Goal: Book appointment/travel/reservation

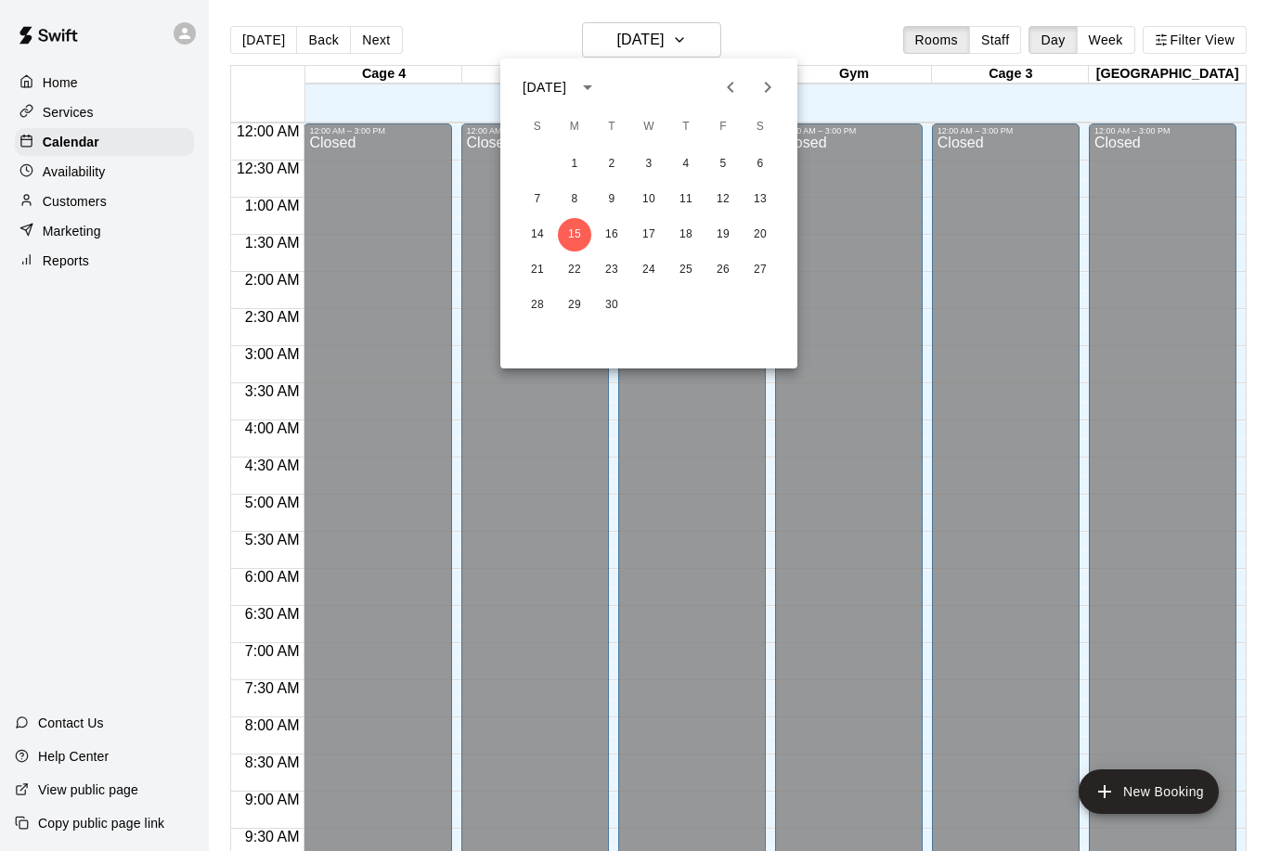
scroll to position [919, 0]
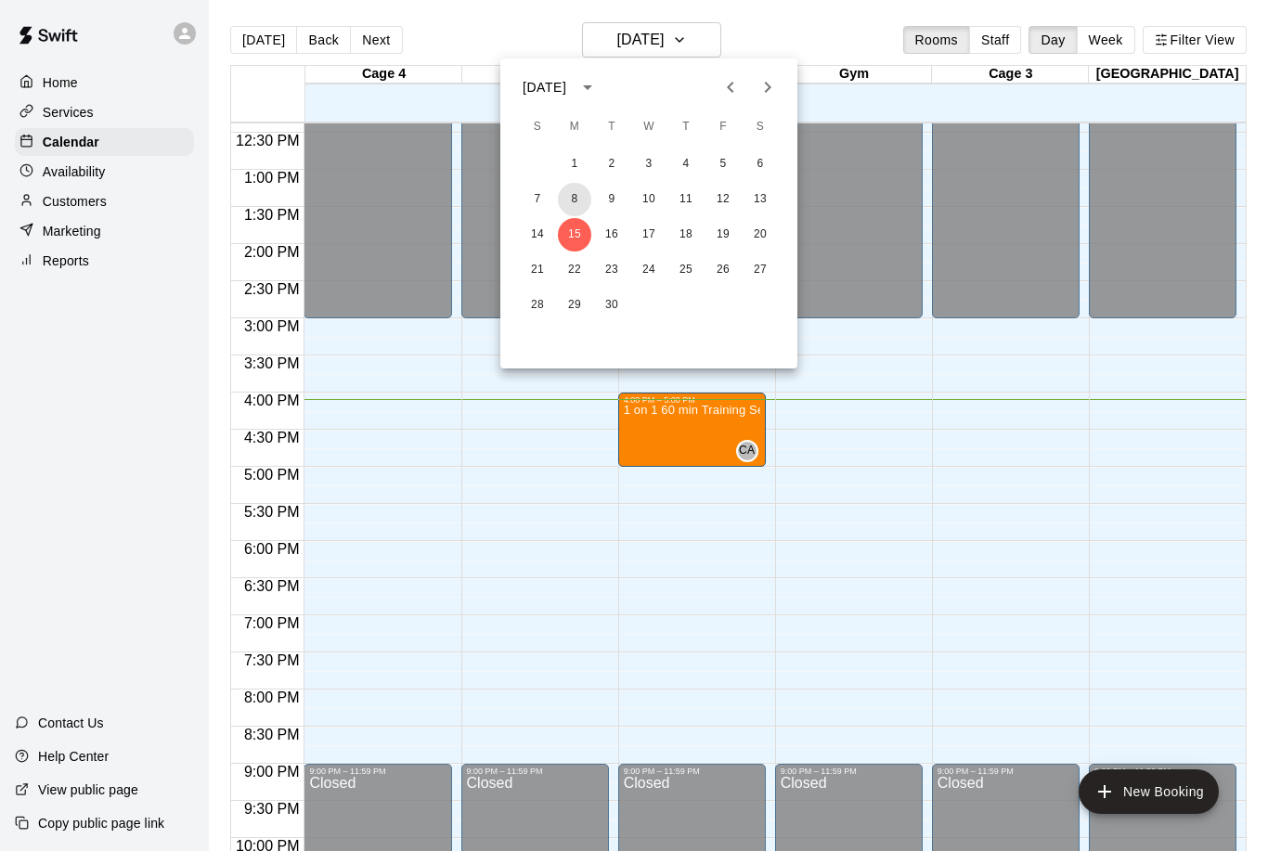
click at [573, 197] on button "8" at bounding box center [574, 199] width 33 height 33
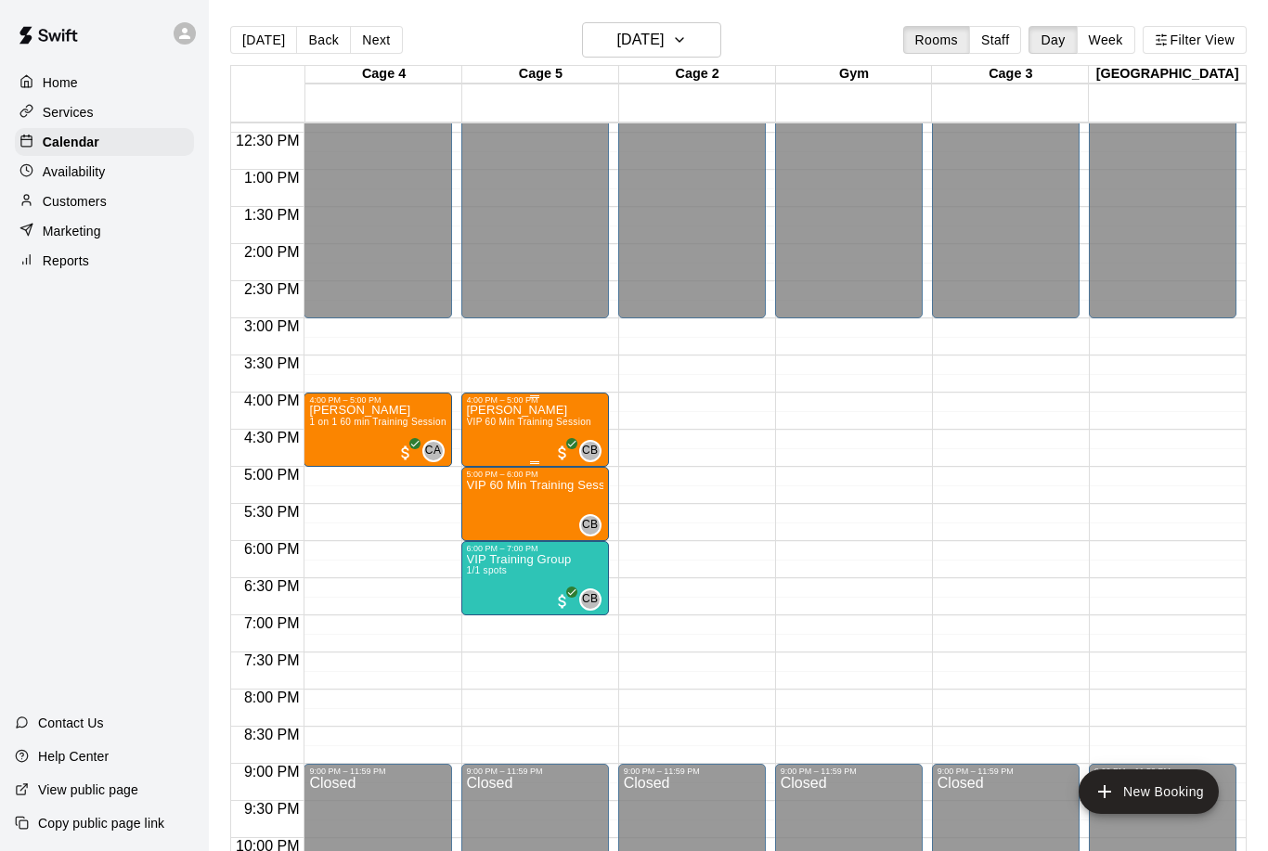
click at [504, 464] on div at bounding box center [535, 462] width 136 height 3
click at [409, 604] on div at bounding box center [634, 425] width 1268 height 851
click at [490, 534] on img "edit" at bounding box center [485, 544] width 21 height 21
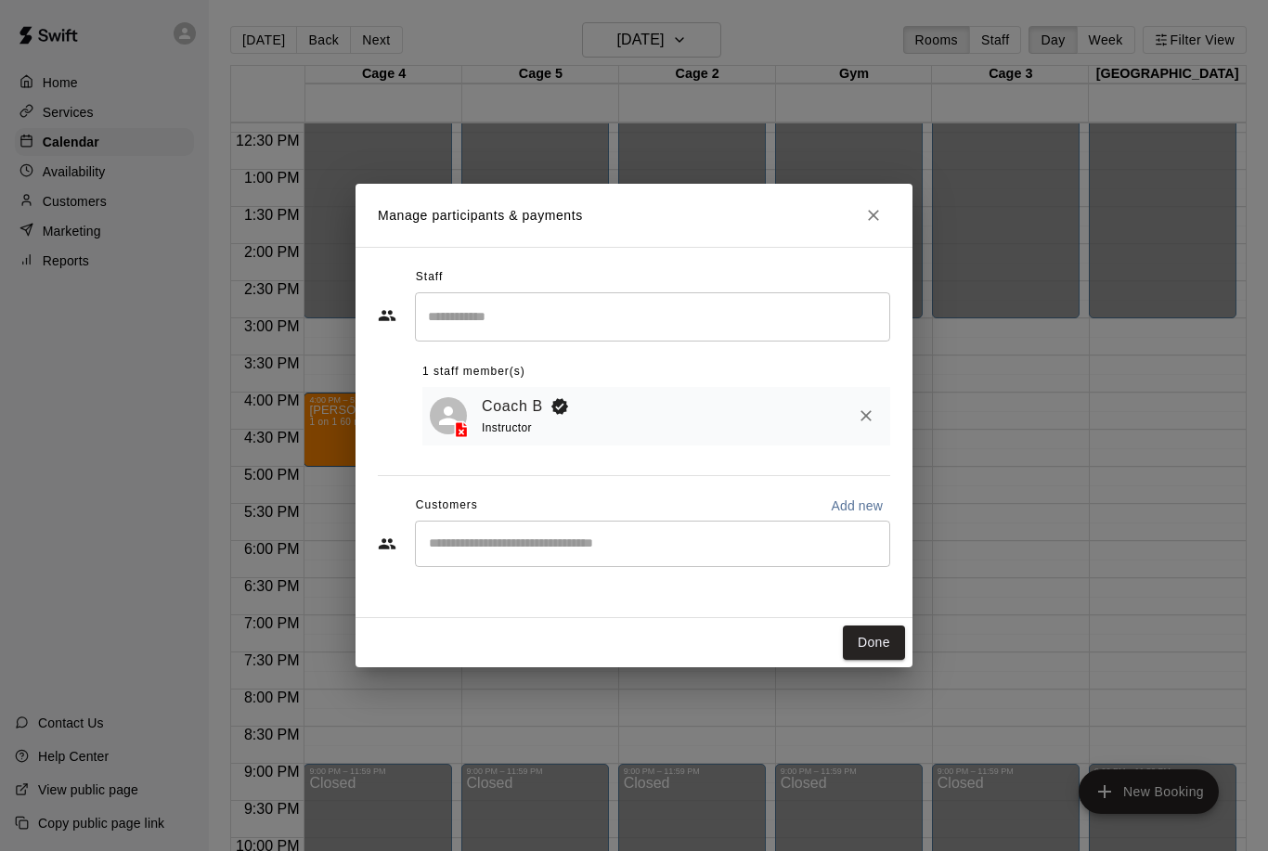
click at [489, 546] on input "Start typing to search customers..." at bounding box center [652, 544] width 459 height 19
type input "*****"
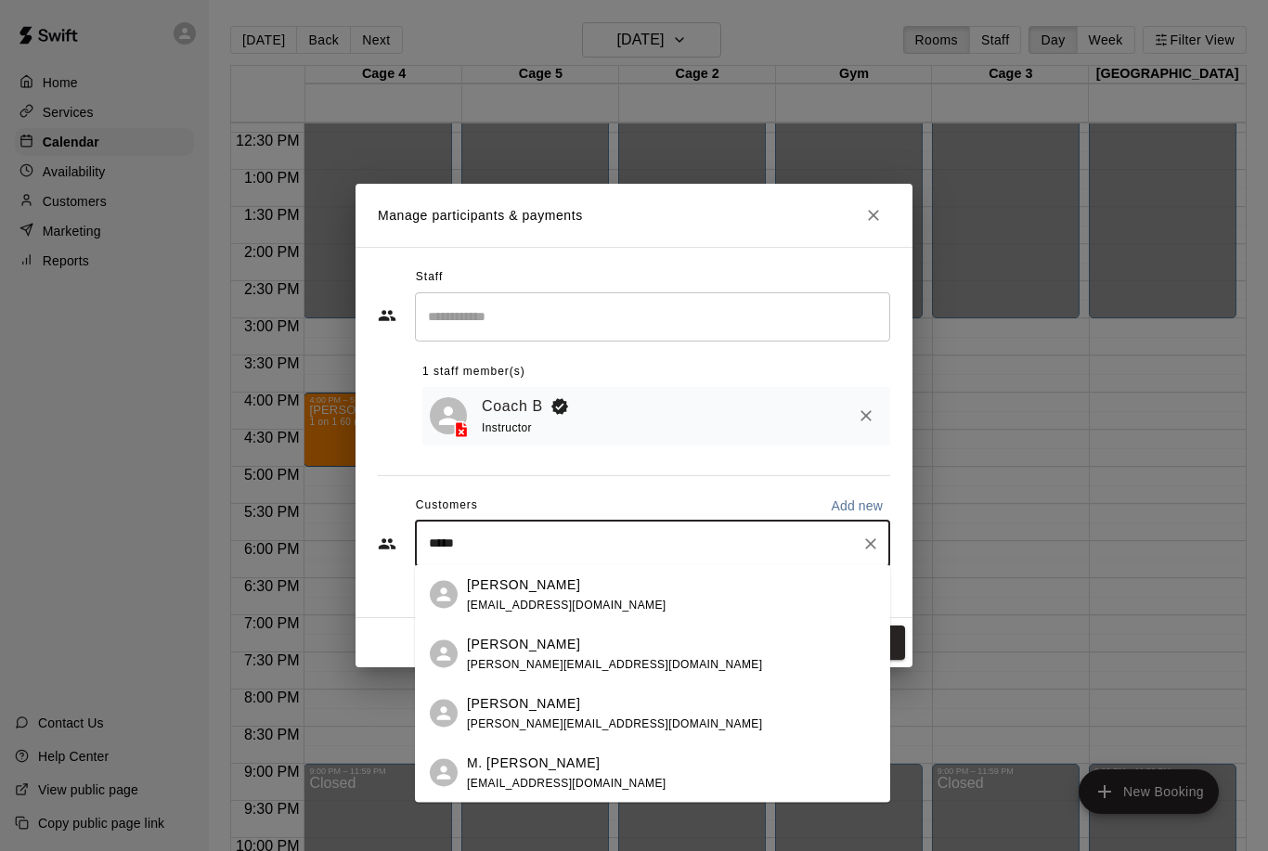
click at [539, 760] on p "M. [PERSON_NAME]" at bounding box center [534, 762] width 134 height 19
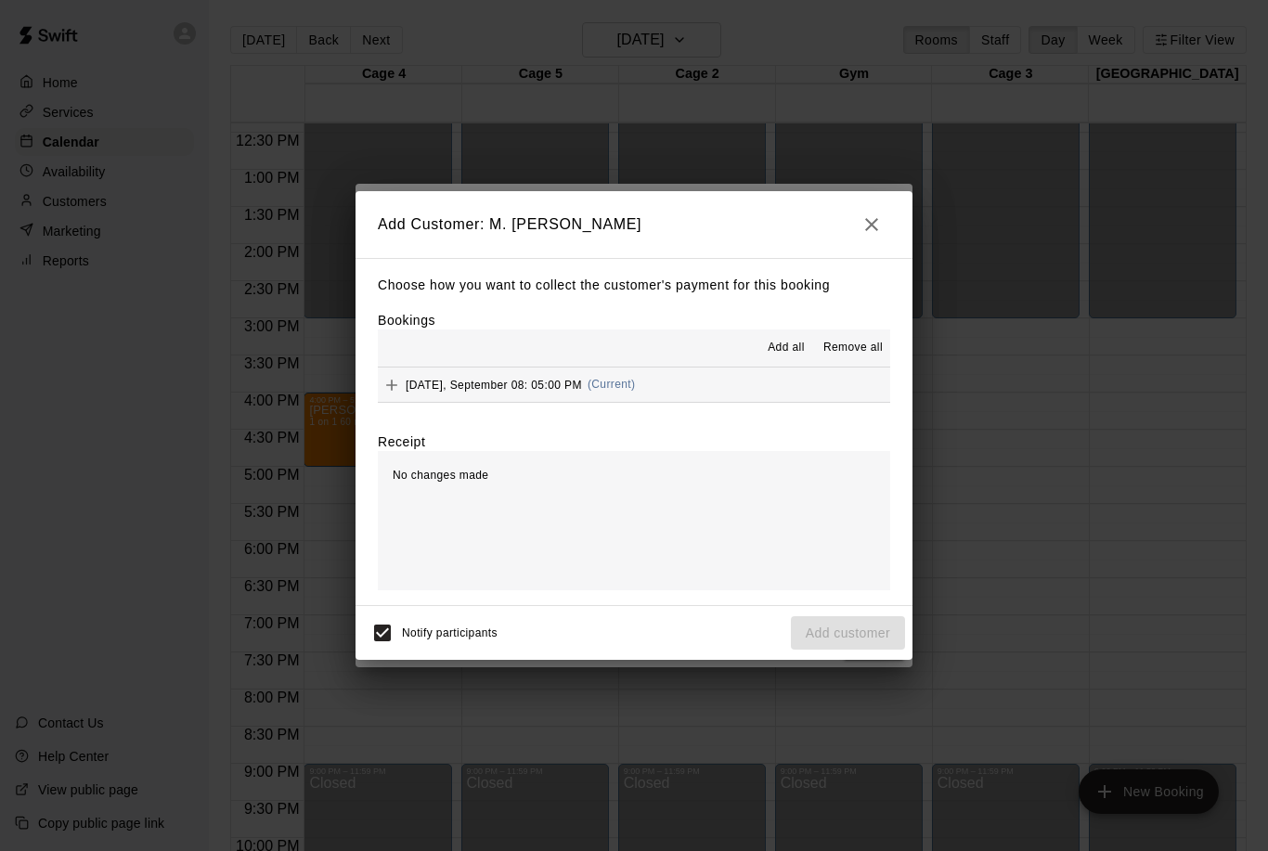
click at [394, 371] on button "Add" at bounding box center [392, 385] width 28 height 28
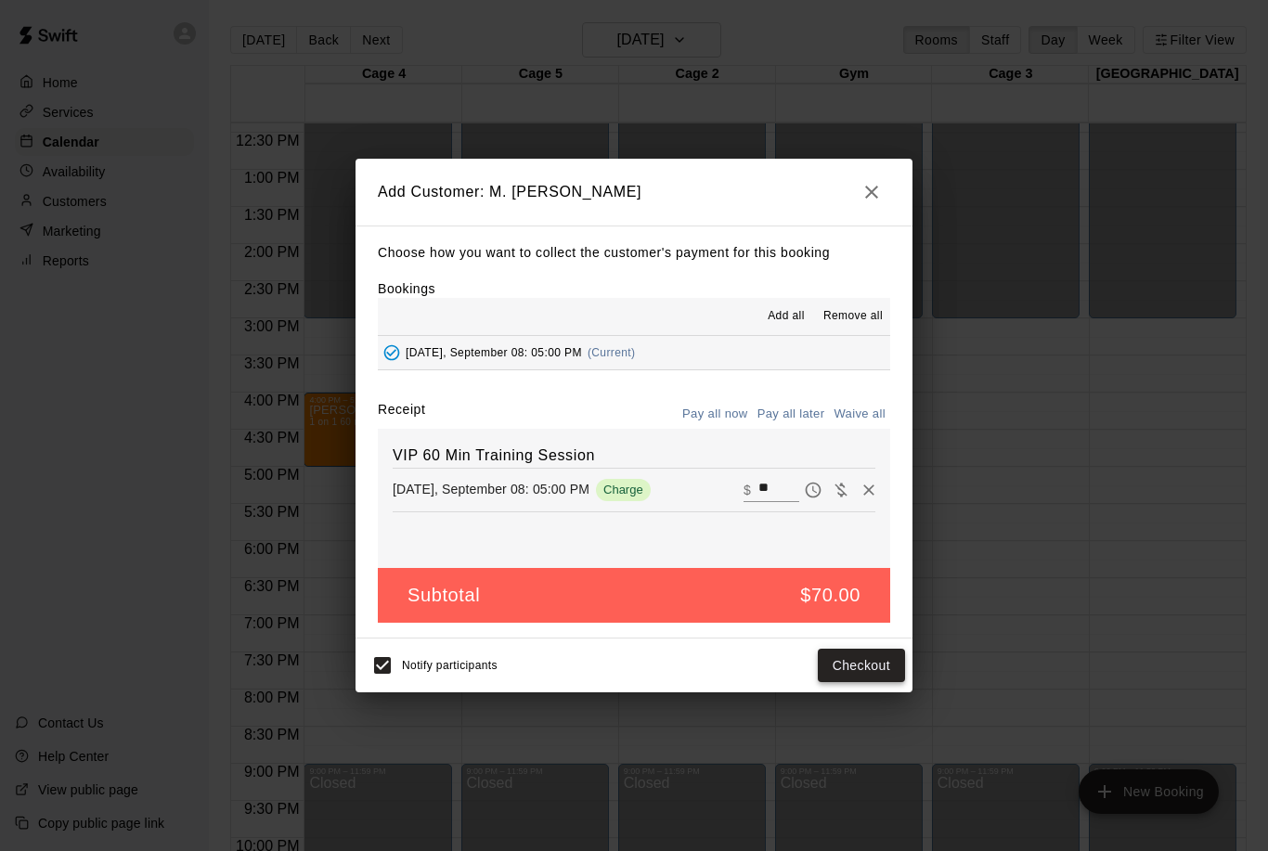
click at [838, 657] on button "Checkout" at bounding box center [861, 666] width 87 height 34
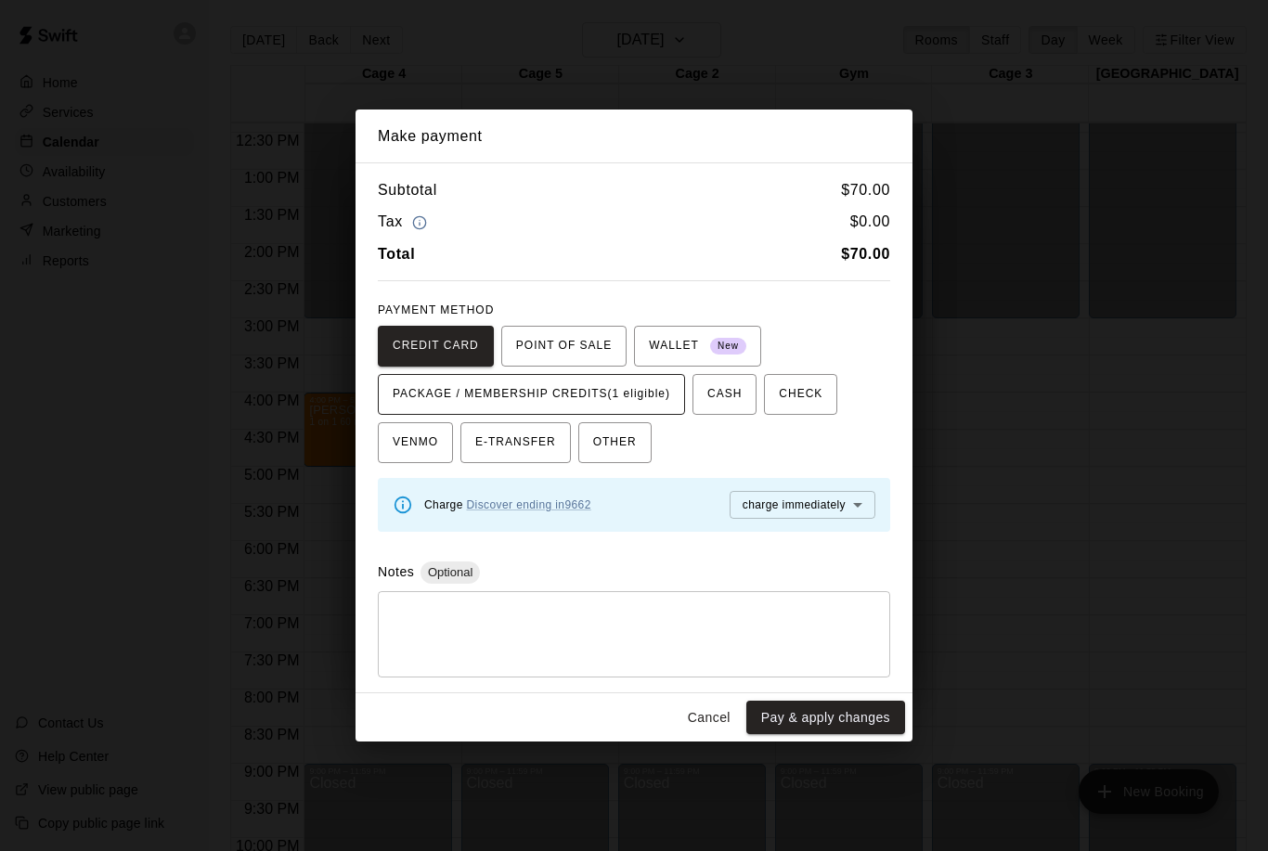
click at [497, 402] on span "PACKAGE / MEMBERSHIP CREDITS (1 eligible)" at bounding box center [532, 395] width 278 height 30
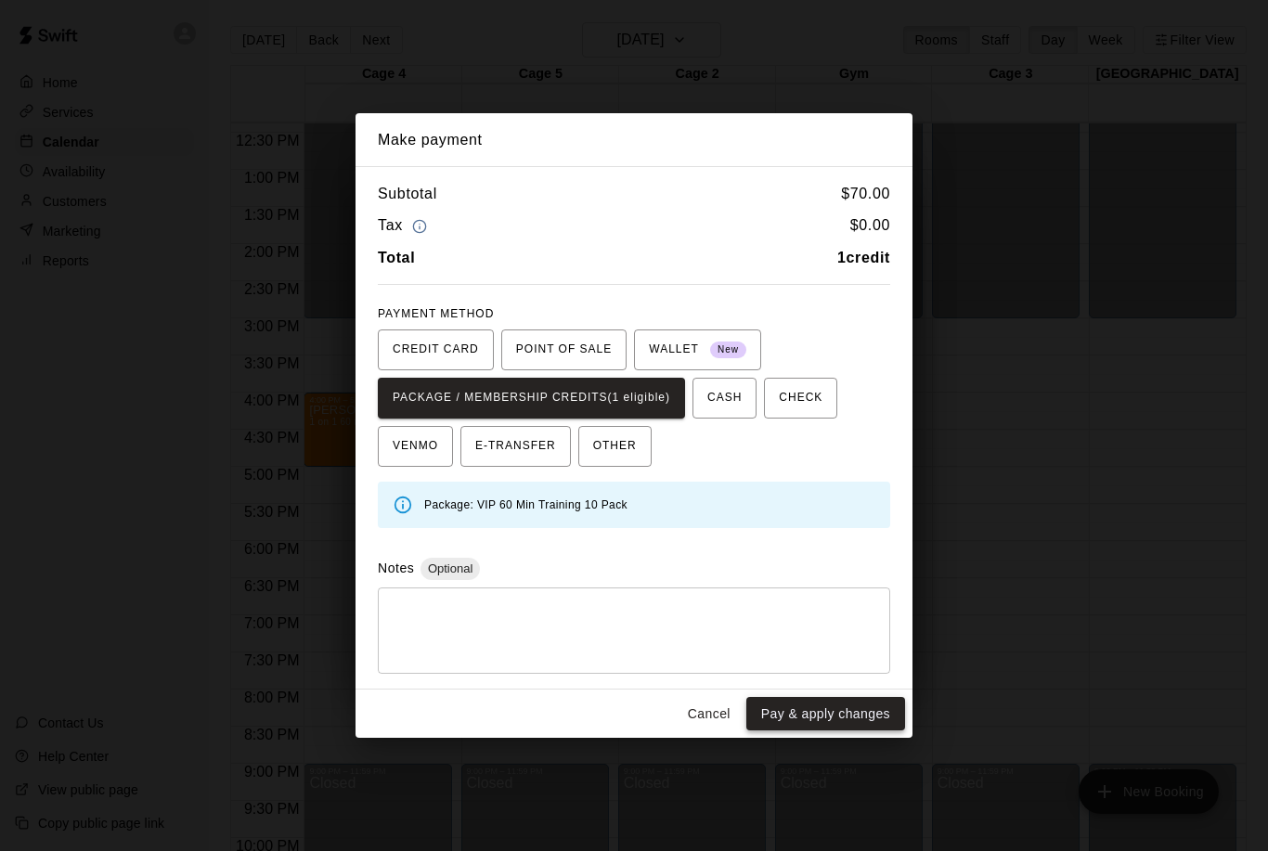
click at [839, 709] on button "Pay & apply changes" at bounding box center [825, 714] width 159 height 34
